Goal: Task Accomplishment & Management: Use online tool/utility

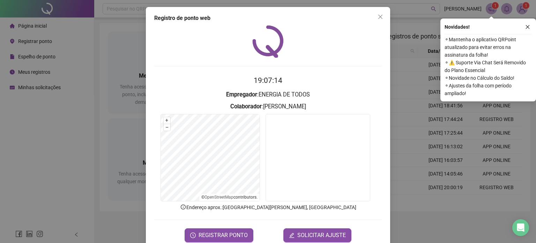
click at [209, 235] on span "REGISTRAR PONTO" at bounding box center [223, 235] width 49 height 8
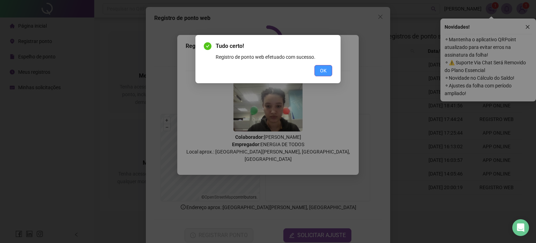
click at [325, 75] on button "OK" at bounding box center [323, 70] width 18 height 11
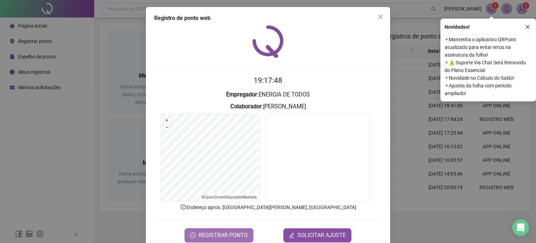
click at [220, 231] on span "REGISTRAR PONTO" at bounding box center [223, 235] width 49 height 8
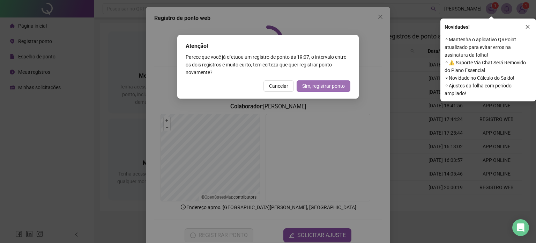
click at [324, 84] on span "Sim, registrar ponto" at bounding box center [323, 86] width 43 height 8
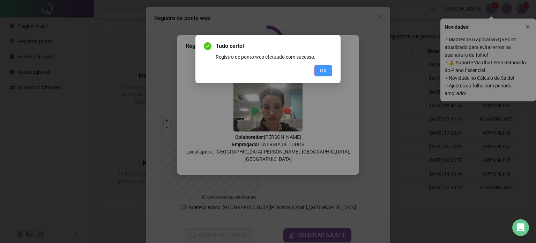
click at [325, 67] on span "OK" at bounding box center [323, 71] width 7 height 8
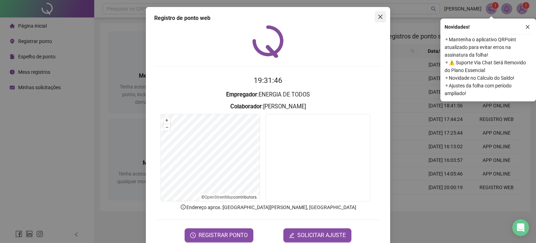
click at [380, 15] on icon "close" at bounding box center [381, 17] width 6 height 6
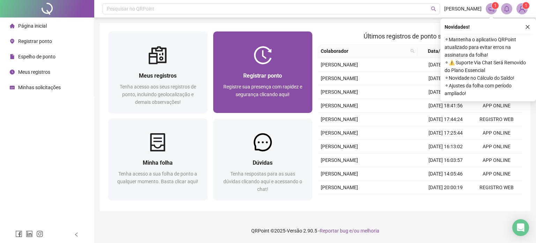
click at [234, 72] on div "Registrar ponto" at bounding box center [263, 75] width 83 height 9
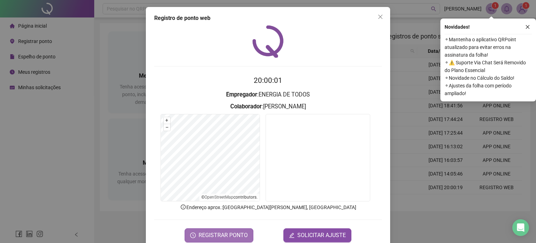
click at [220, 237] on span "REGISTRAR PONTO" at bounding box center [223, 235] width 49 height 8
